Goal: Information Seeking & Learning: Learn about a topic

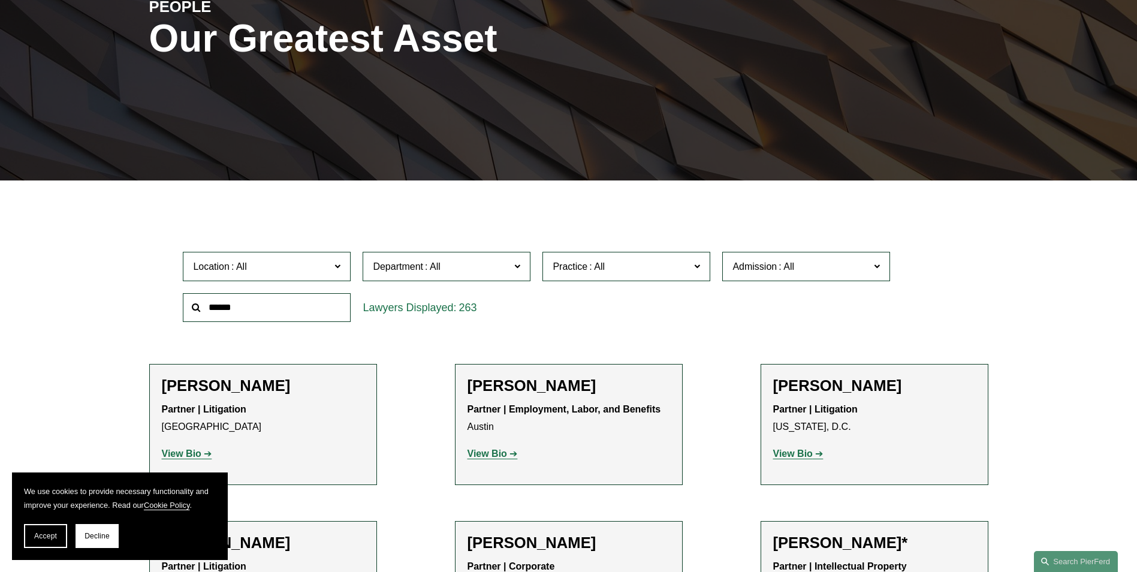
scroll to position [180, 0]
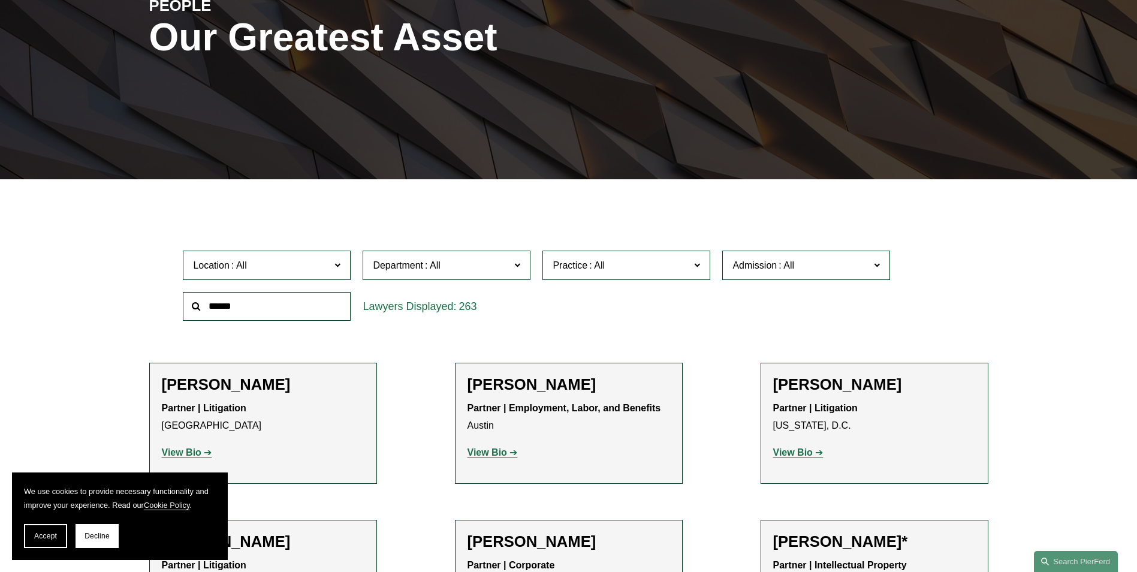
click at [420, 268] on span "Department" at bounding box center [398, 265] width 50 height 10
click at [0, 0] on link "Employment, Labor, and Benefits" at bounding box center [0, 0] width 0 height 0
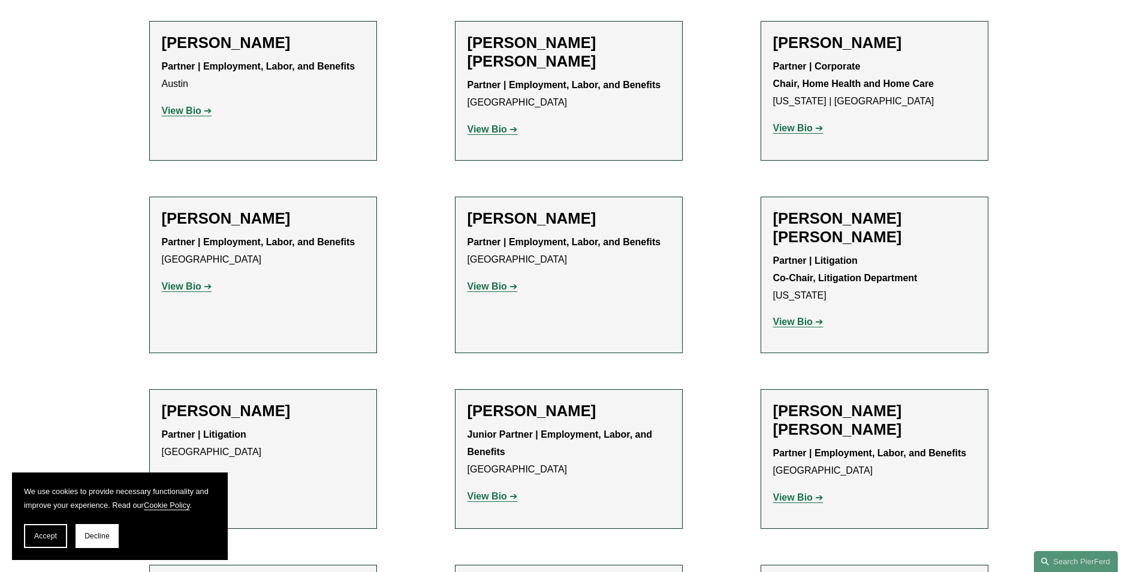
scroll to position [539, 0]
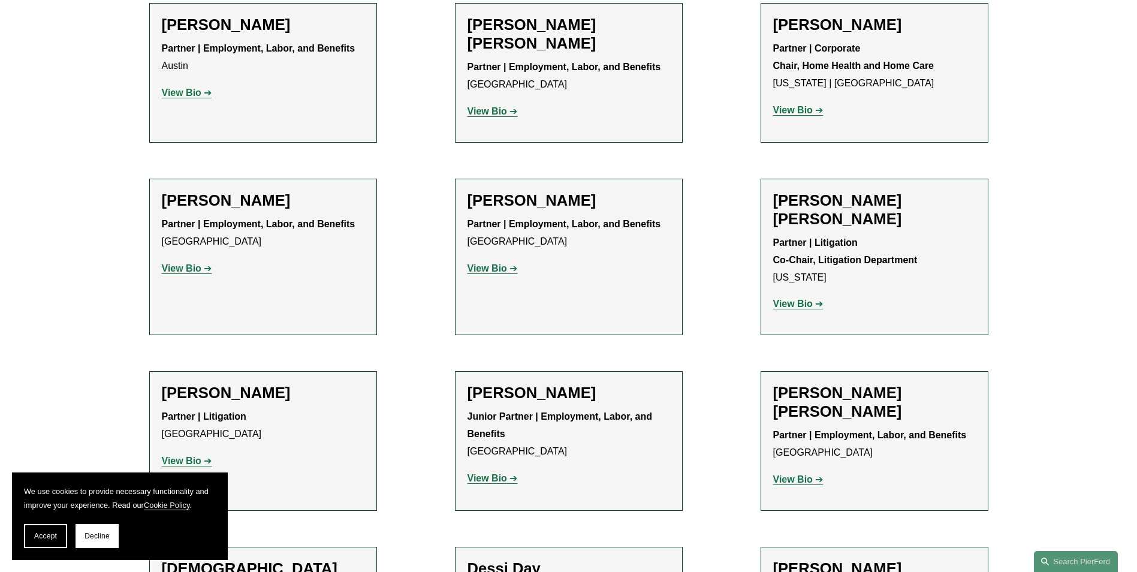
click at [515, 113] on link "View Bio" at bounding box center [492, 111] width 50 height 10
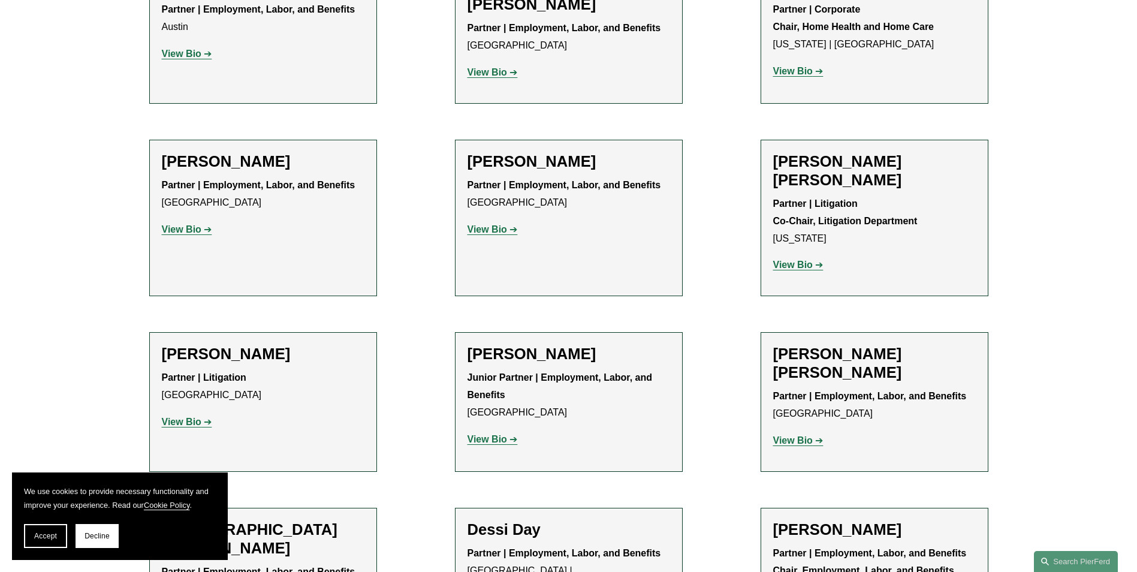
scroll to position [599, 0]
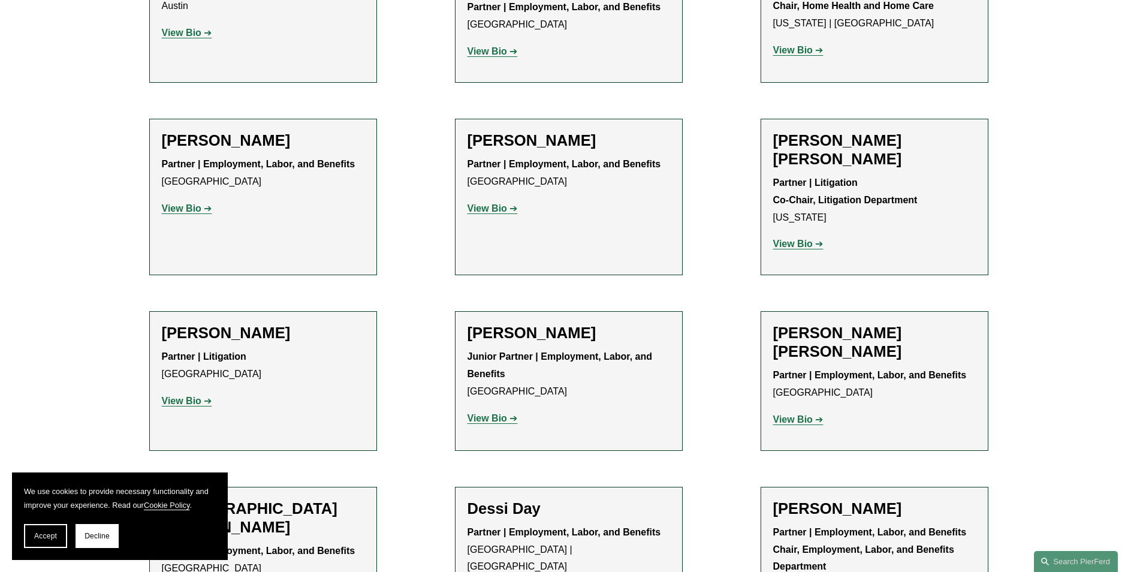
click at [176, 396] on strong "View Bio" at bounding box center [182, 401] width 40 height 10
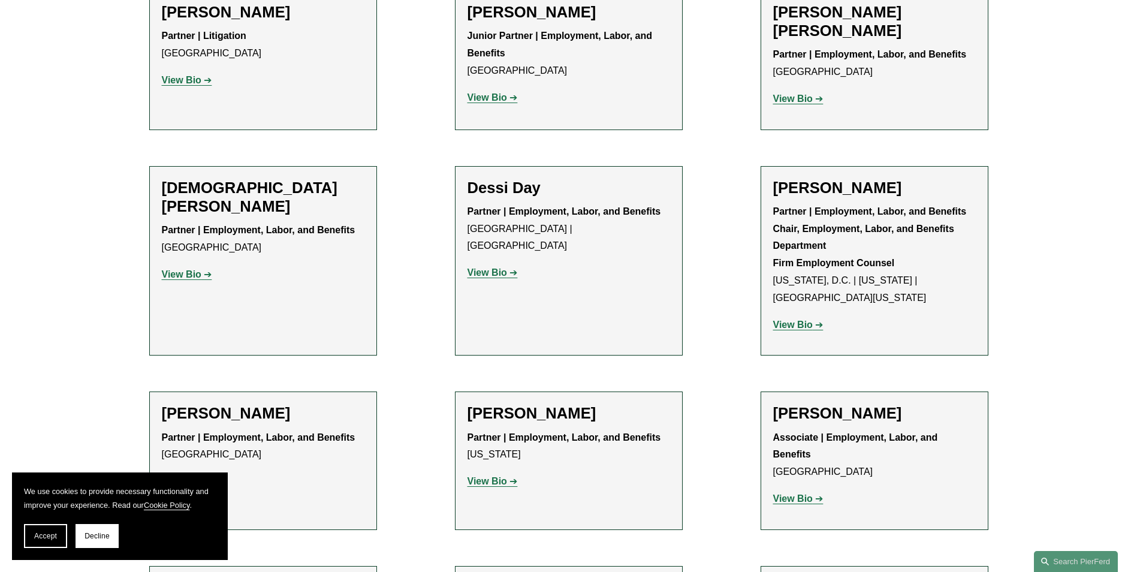
scroll to position [899, 0]
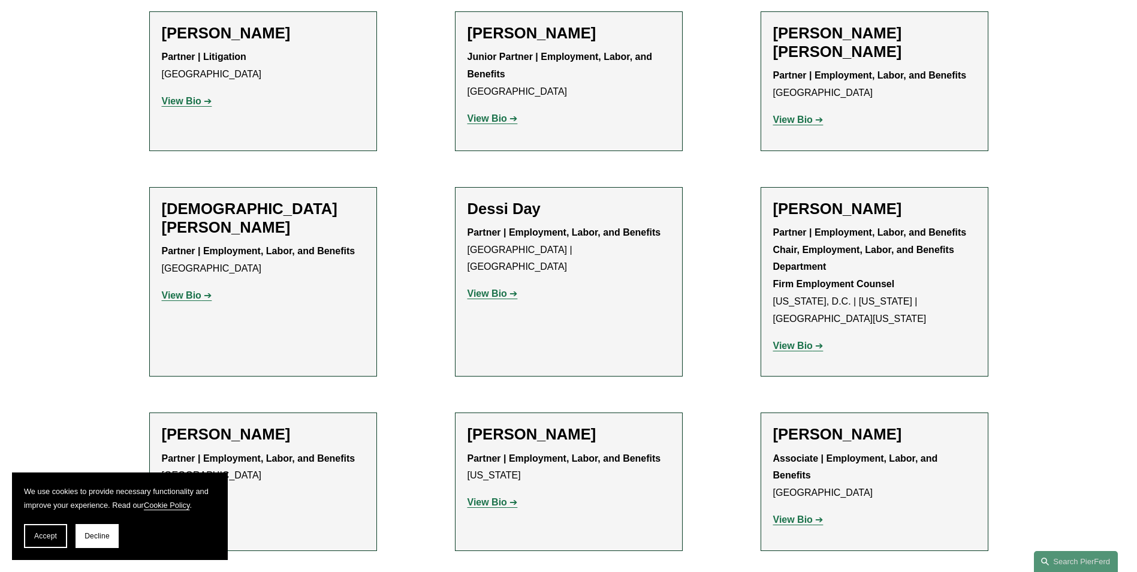
click at [200, 290] on strong "View Bio" at bounding box center [182, 295] width 40 height 10
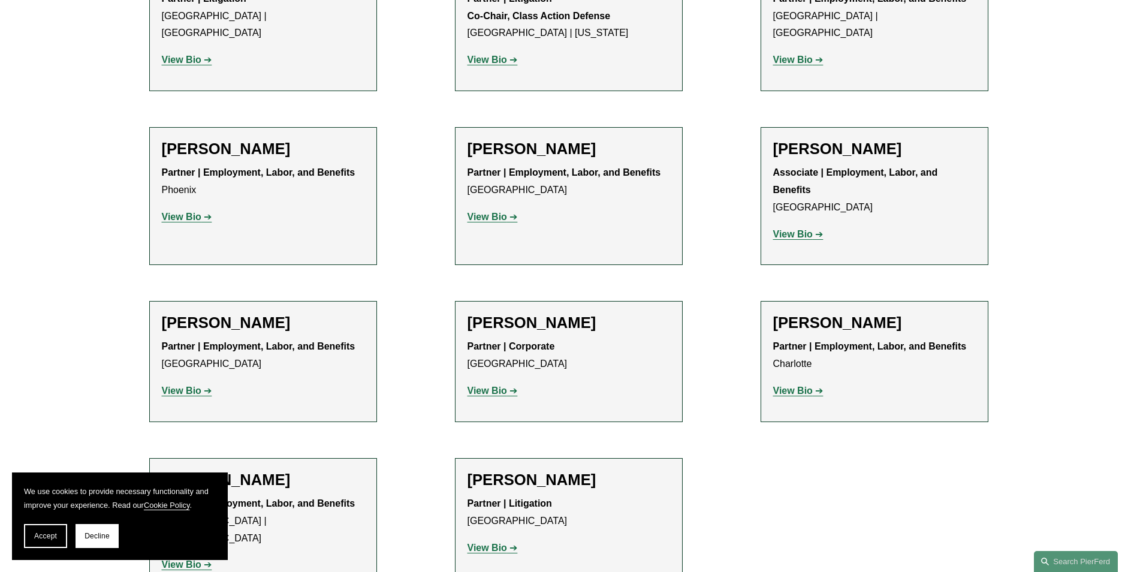
scroll to position [1918, 0]
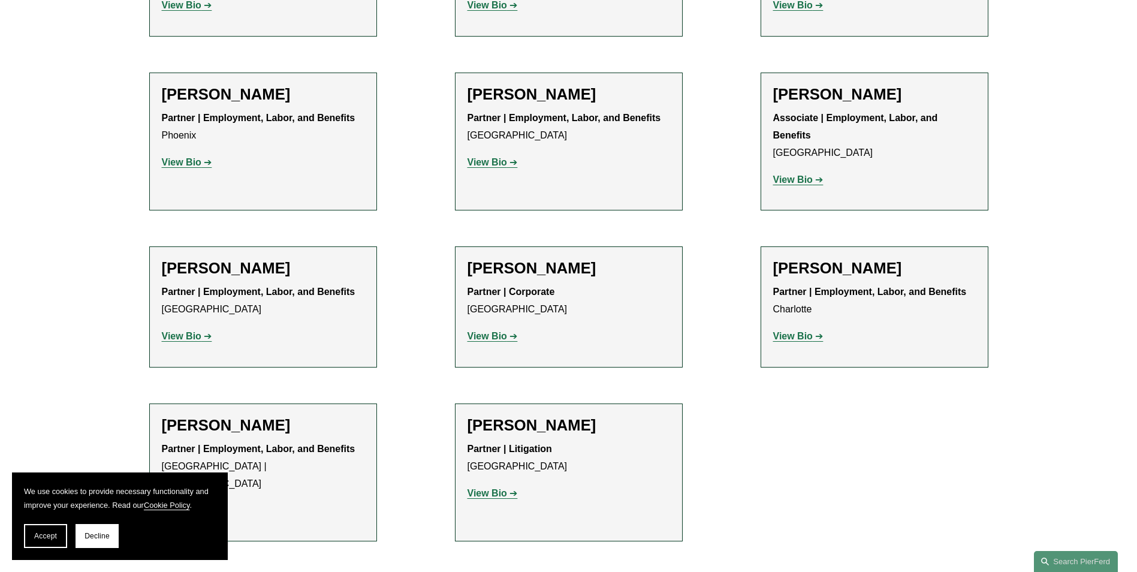
click at [802, 331] on strong "View Bio" at bounding box center [793, 336] width 40 height 10
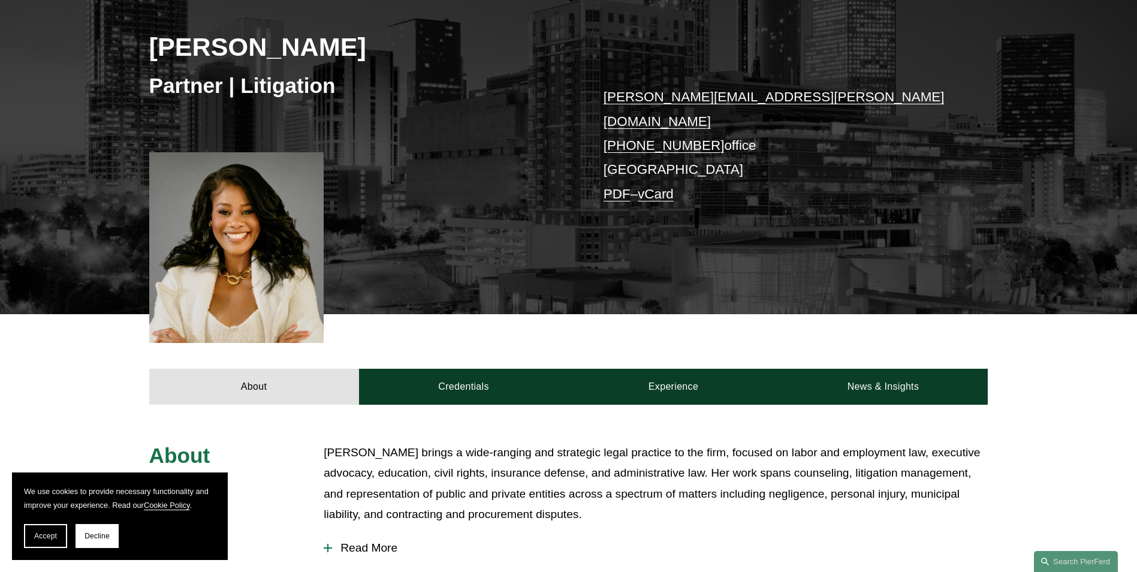
scroll to position [180, 0]
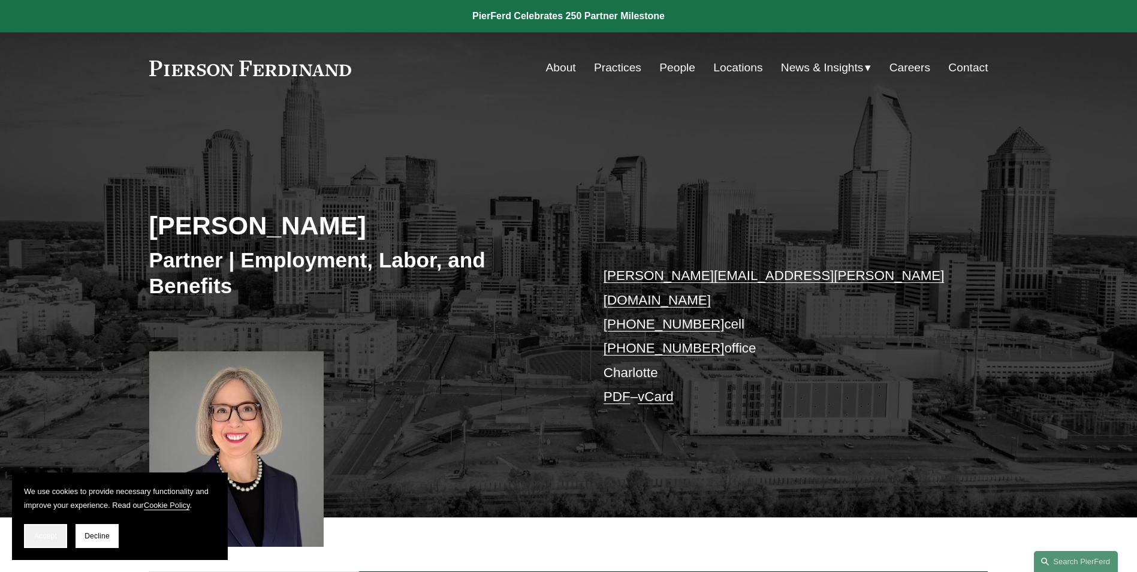
click at [55, 535] on span "Accept" at bounding box center [45, 536] width 23 height 8
